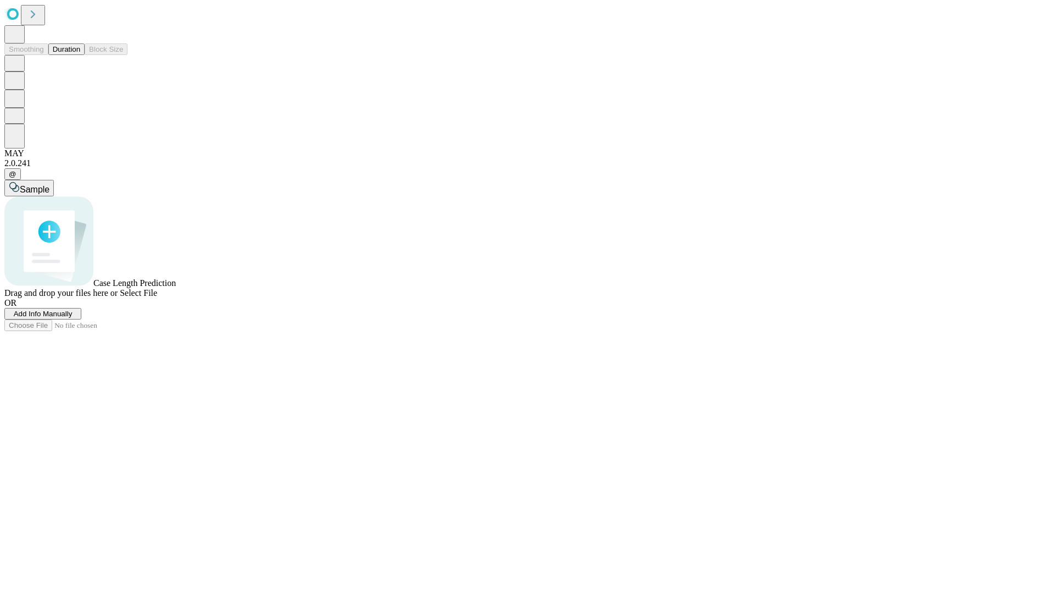
click at [80, 55] on button "Duration" at bounding box center [66, 49] width 36 height 12
click at [49, 185] on span "Sample" at bounding box center [35, 189] width 30 height 9
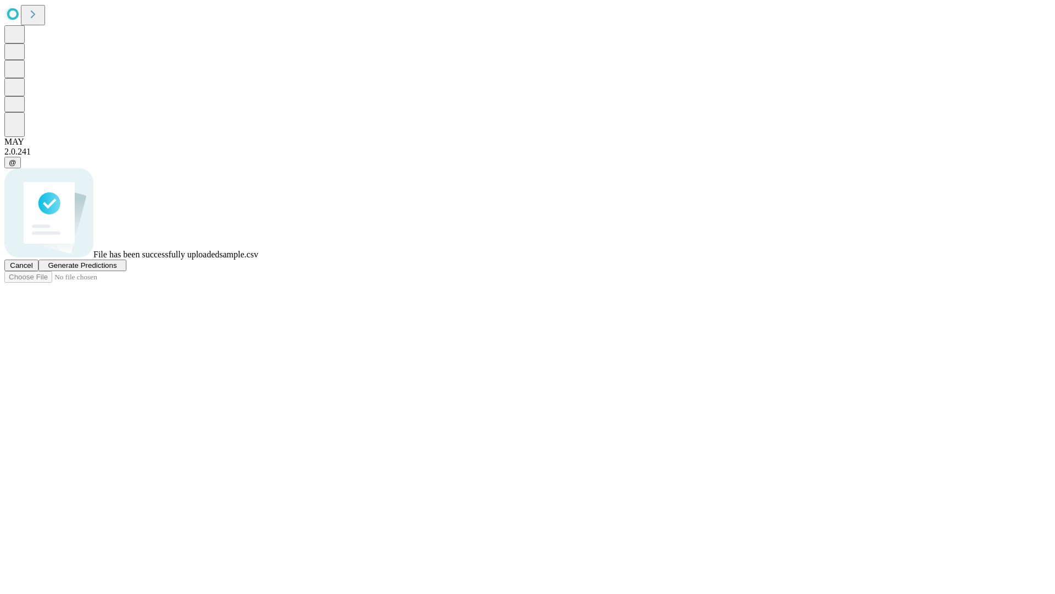
click at [117, 269] on span "Generate Predictions" at bounding box center [82, 265] width 69 height 8
